Goal: Check status

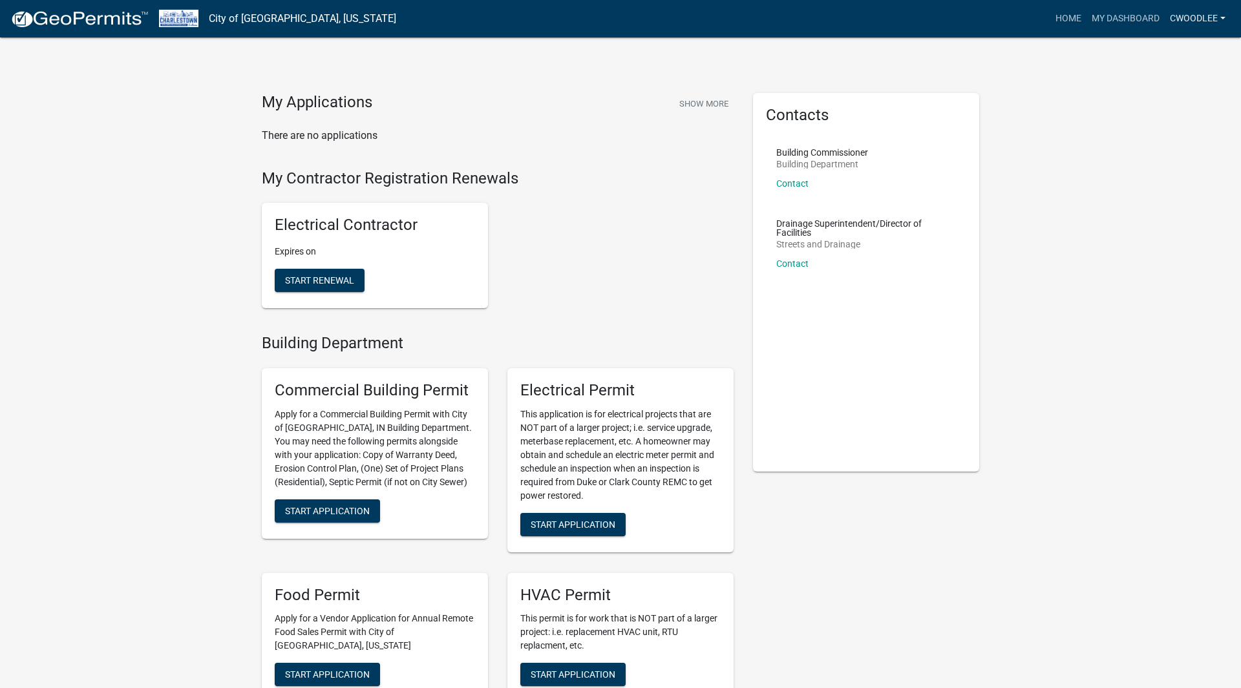
click at [1203, 17] on link "cwoodlee" at bounding box center [1198, 18] width 66 height 25
click at [1167, 55] on link "Account" at bounding box center [1178, 52] width 103 height 31
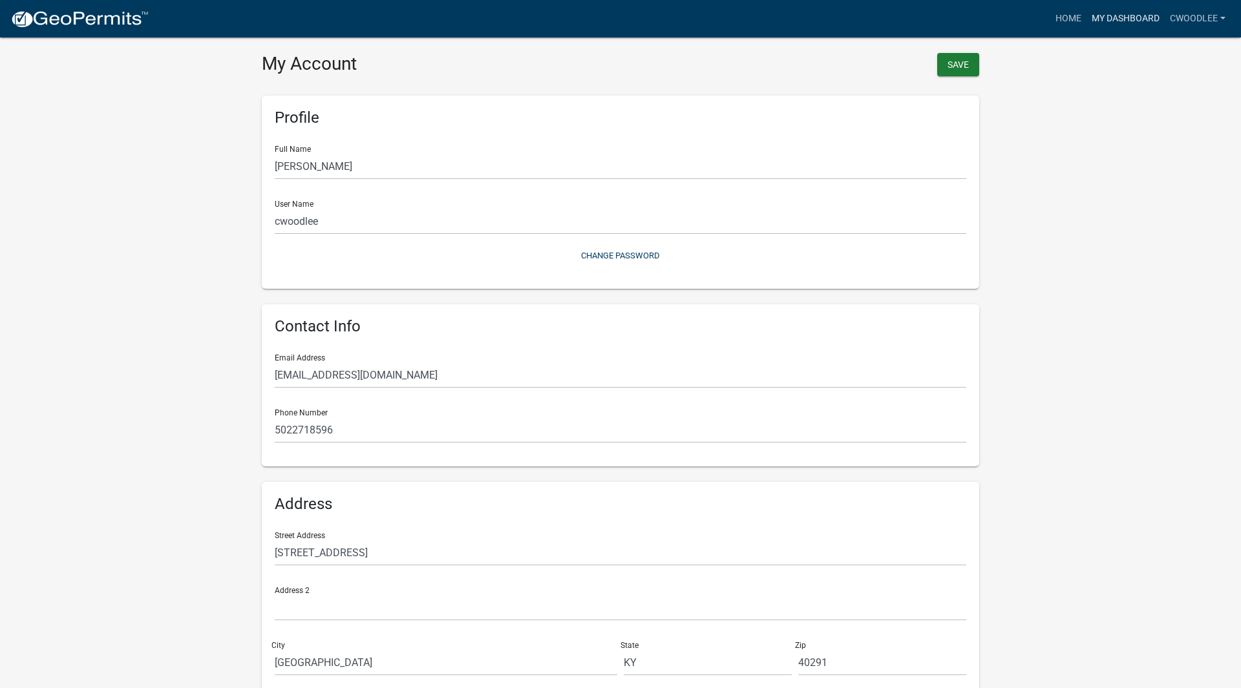
click at [1127, 16] on link "My Dashboard" at bounding box center [1125, 18] width 78 height 25
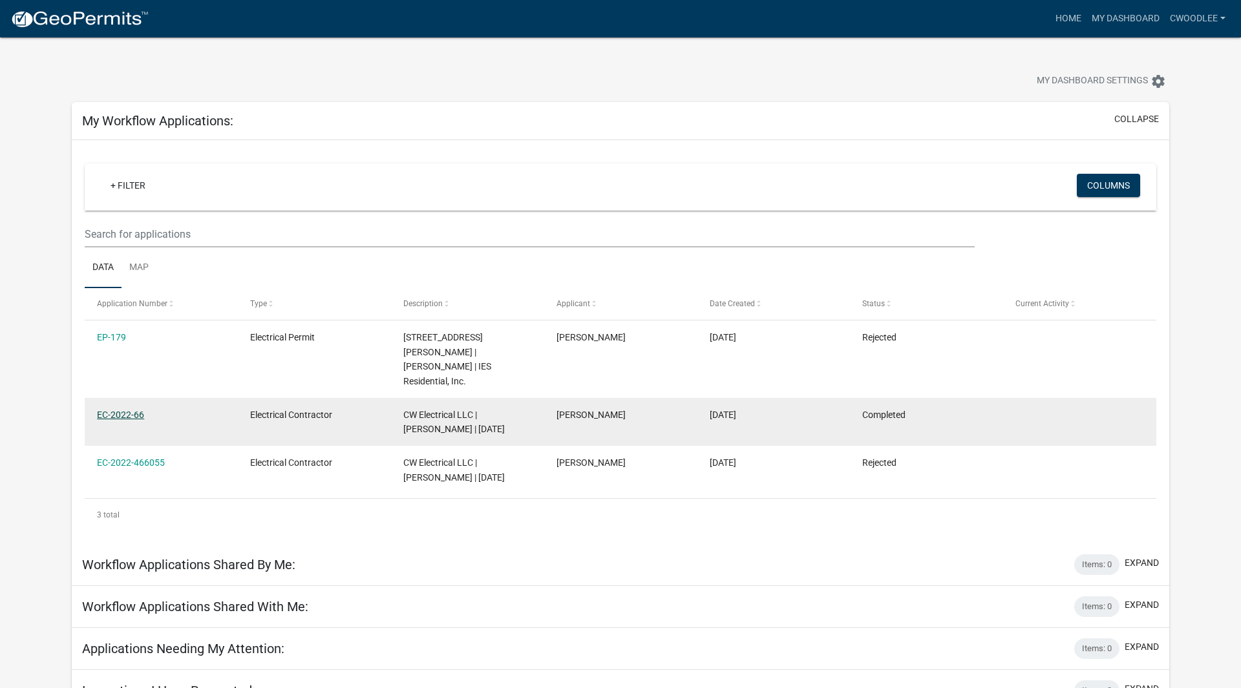
click at [122, 410] on link "EC-2022-66" at bounding box center [120, 415] width 47 height 10
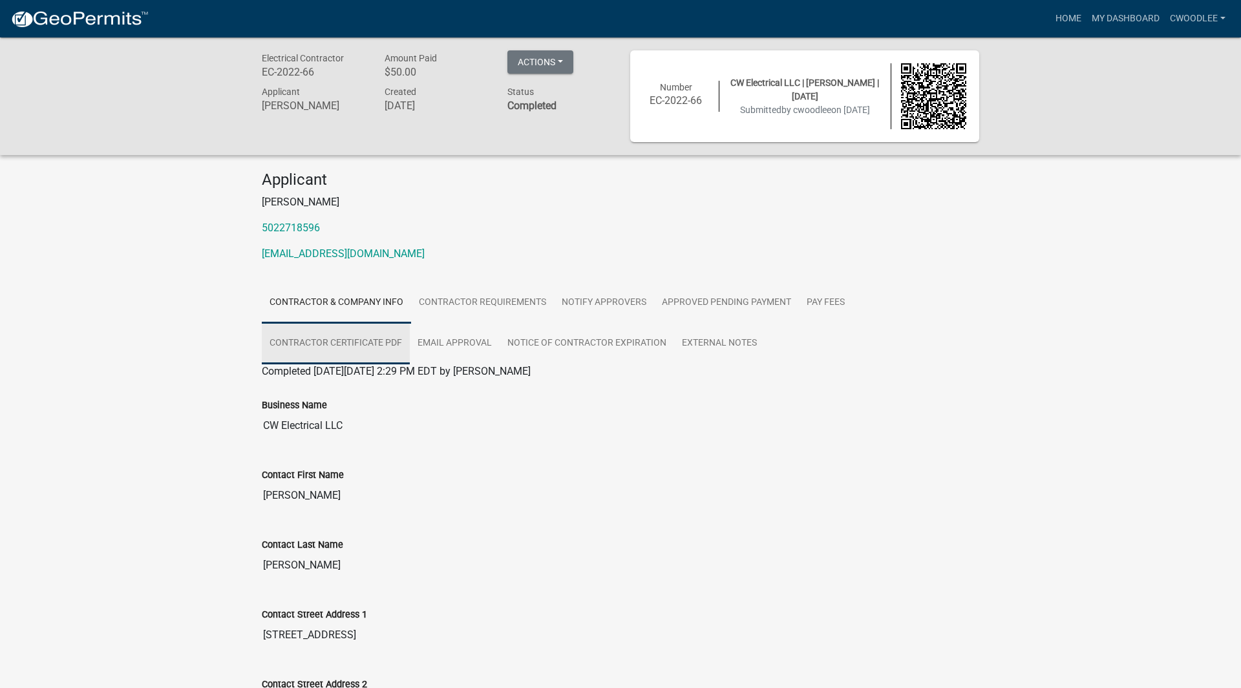
click at [394, 340] on link "Contractor Certificate PDF" at bounding box center [336, 343] width 148 height 41
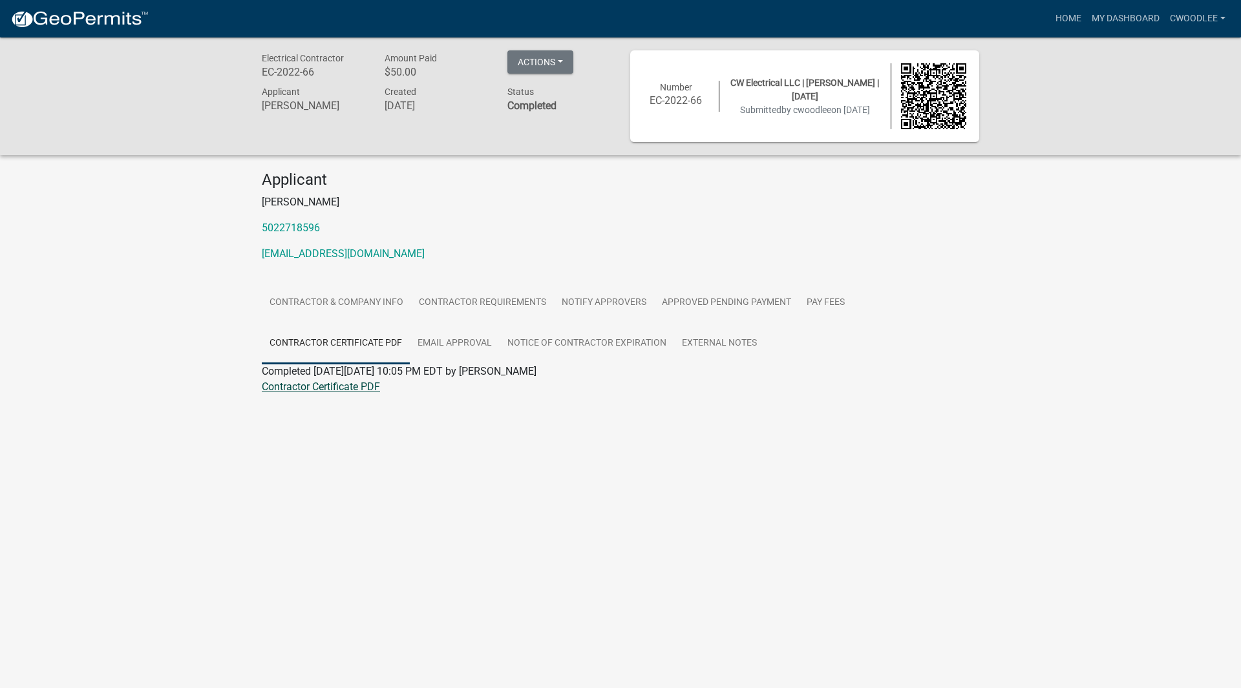
click at [362, 388] on link "Contractor Certificate PDF" at bounding box center [321, 387] width 118 height 12
